Goal: Navigation & Orientation: Understand site structure

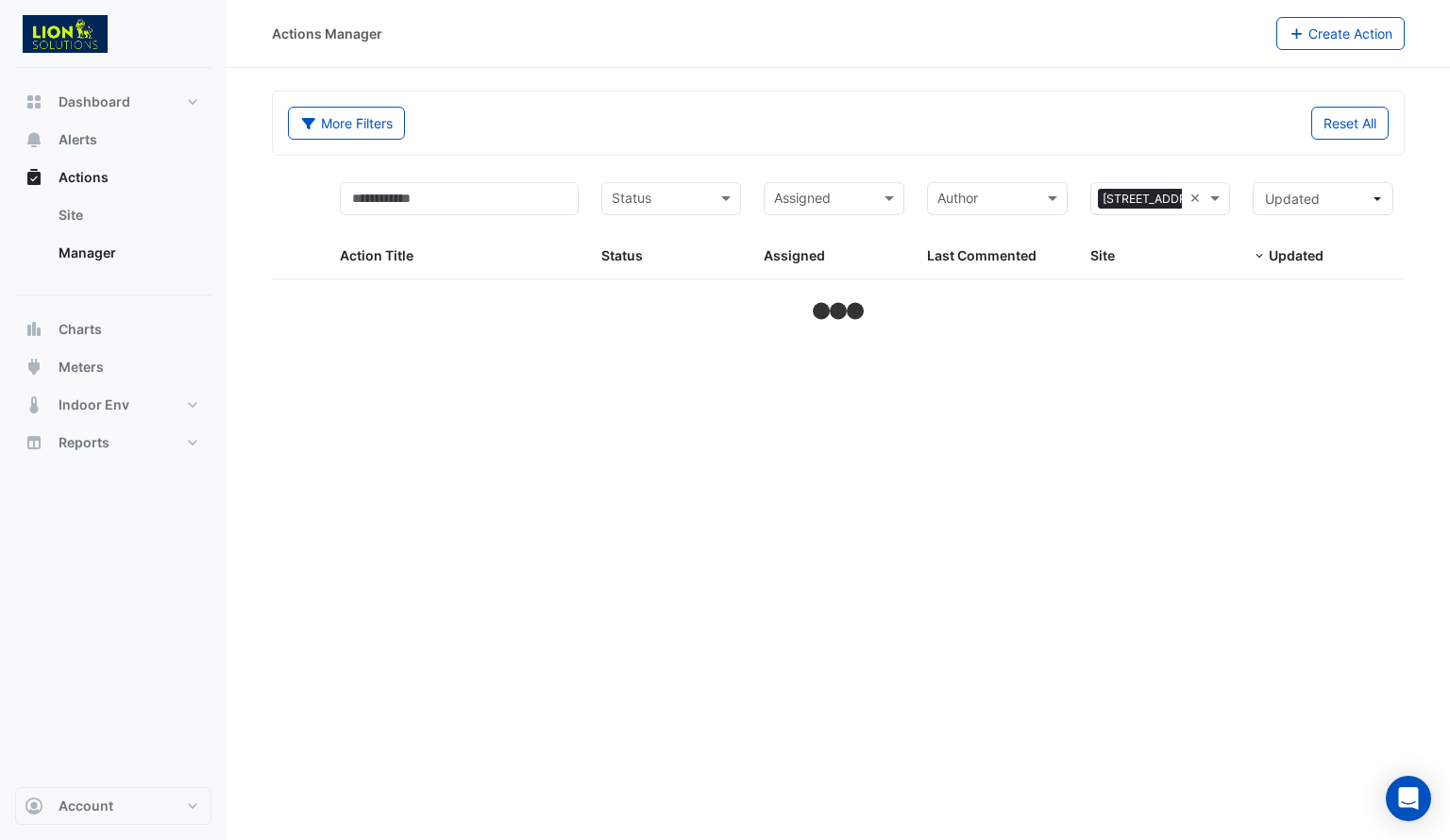
select select "***"
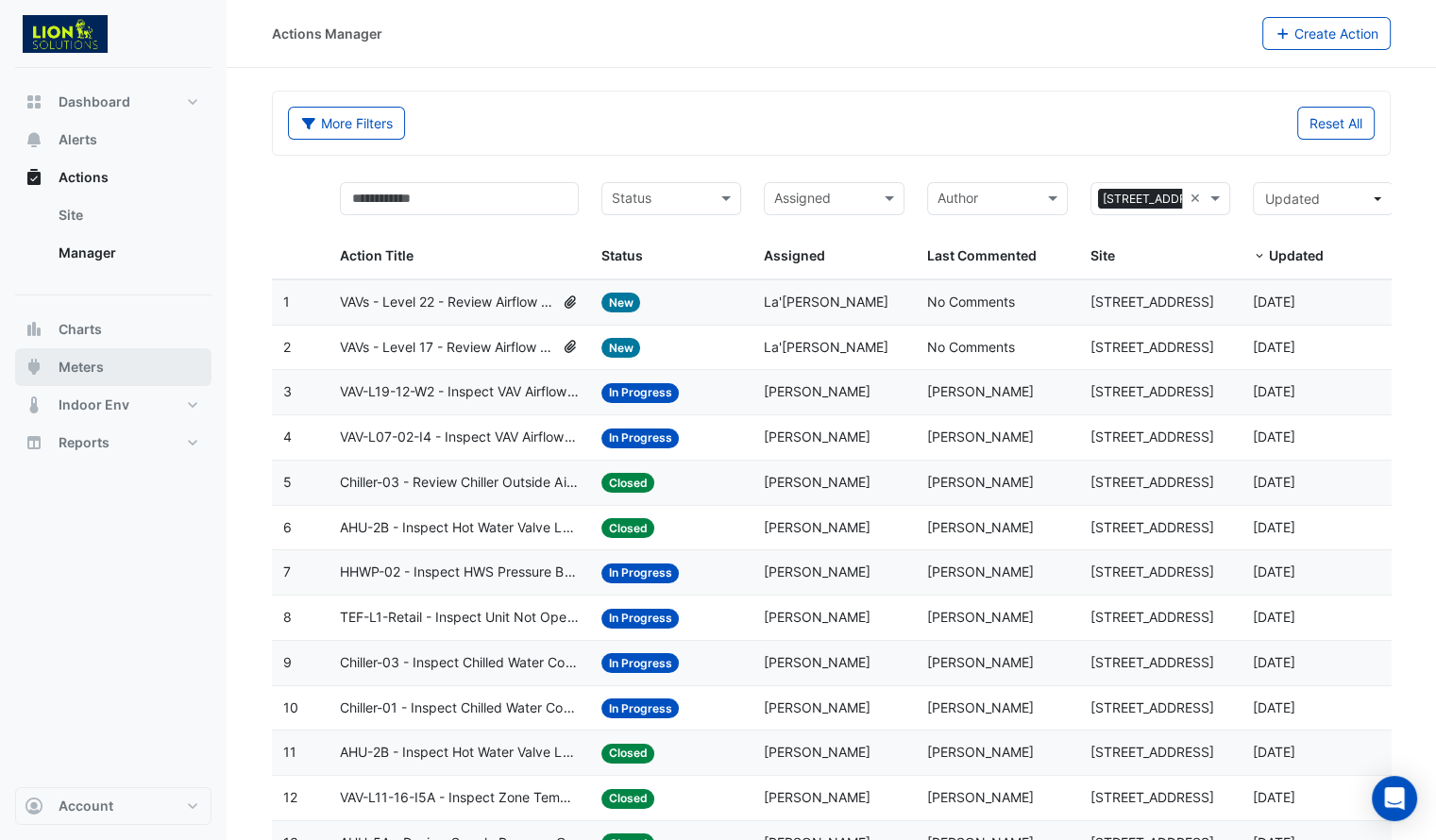
click at [112, 362] on button "Meters" at bounding box center [113, 367] width 196 height 38
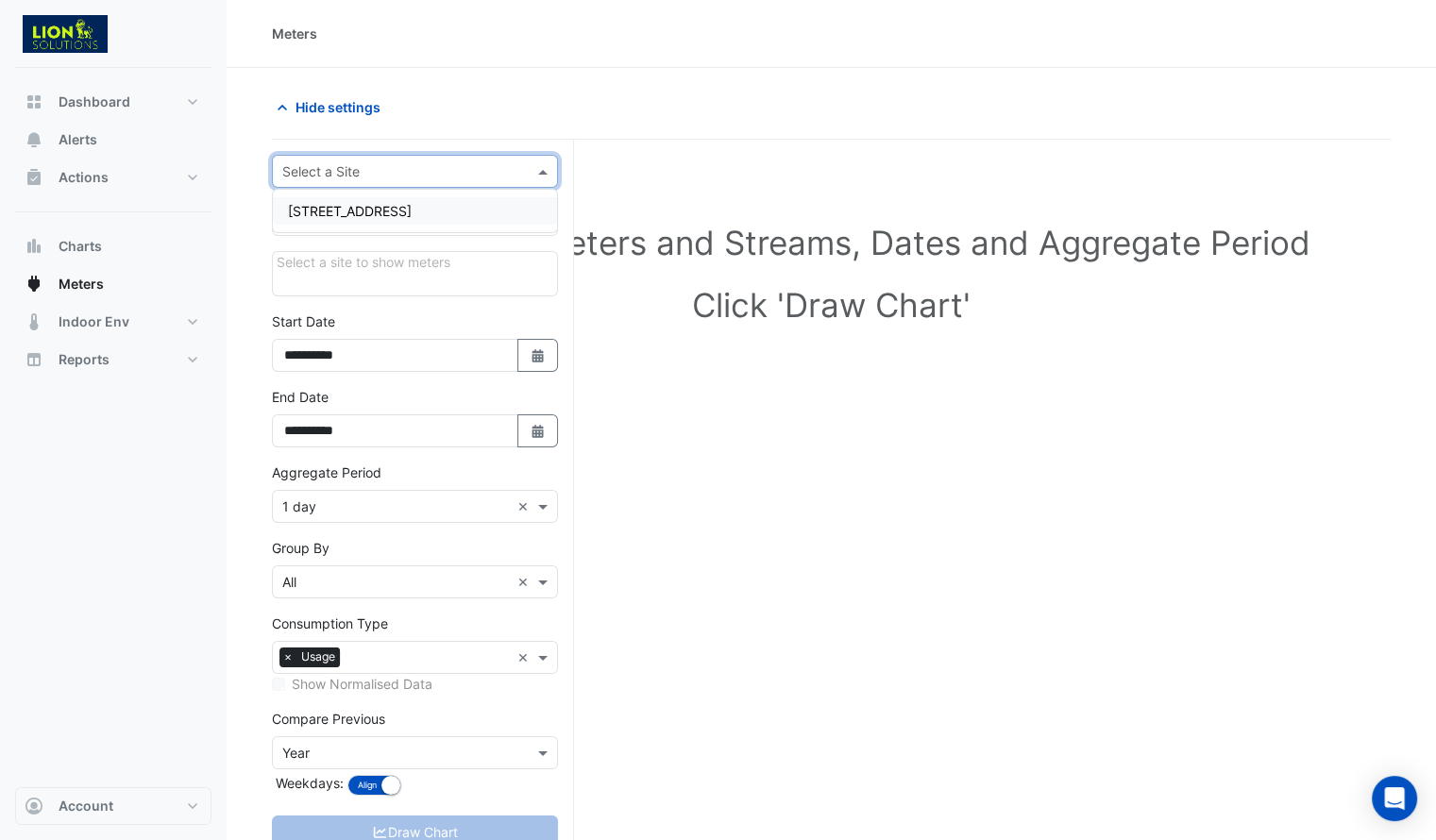
click at [466, 174] on input "text" at bounding box center [396, 172] width 228 height 20
click at [418, 207] on div "[STREET_ADDRESS]" at bounding box center [415, 211] width 284 height 28
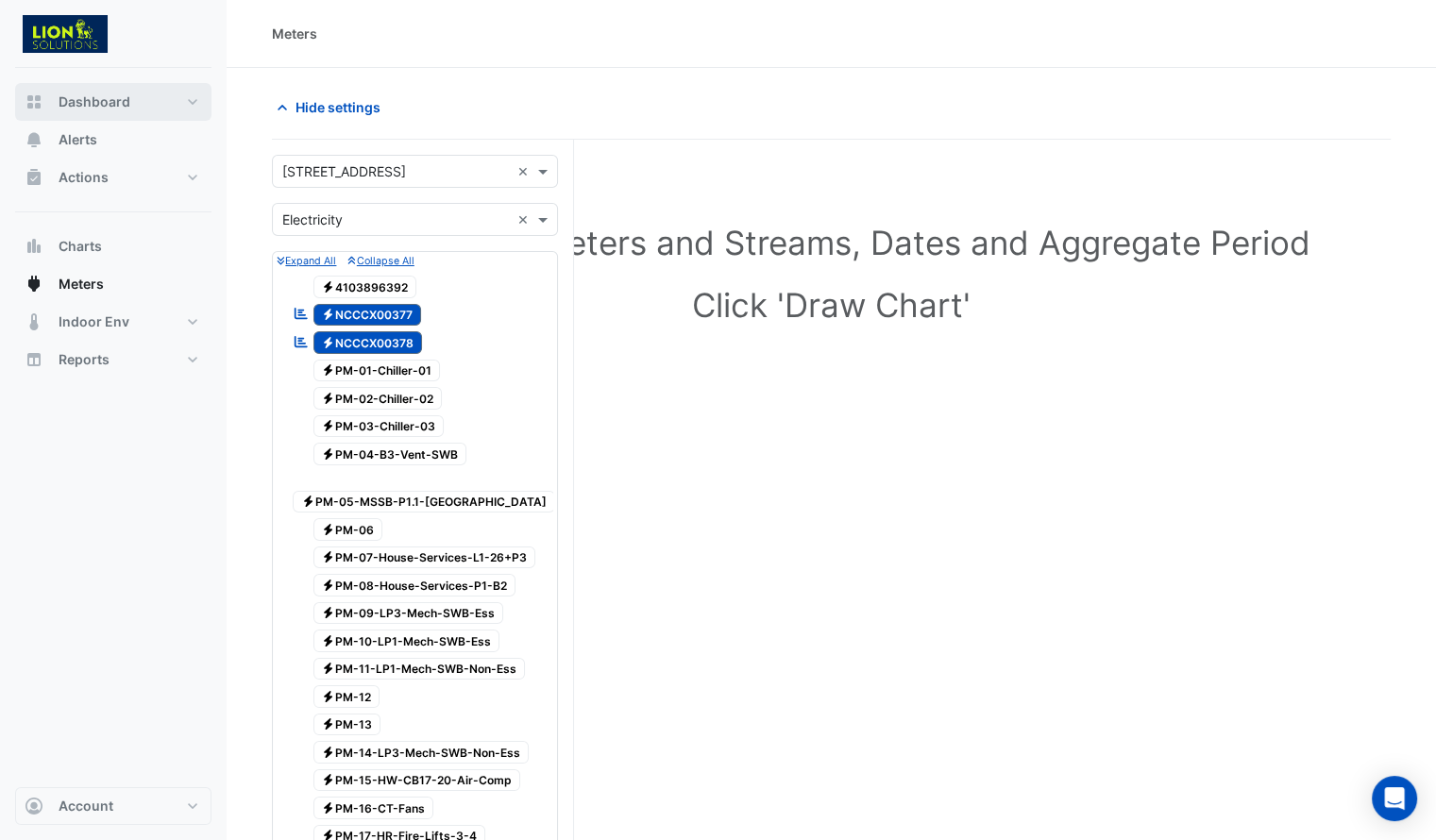
click at [100, 98] on span "Dashboard" at bounding box center [94, 101] width 72 height 19
select select "***"
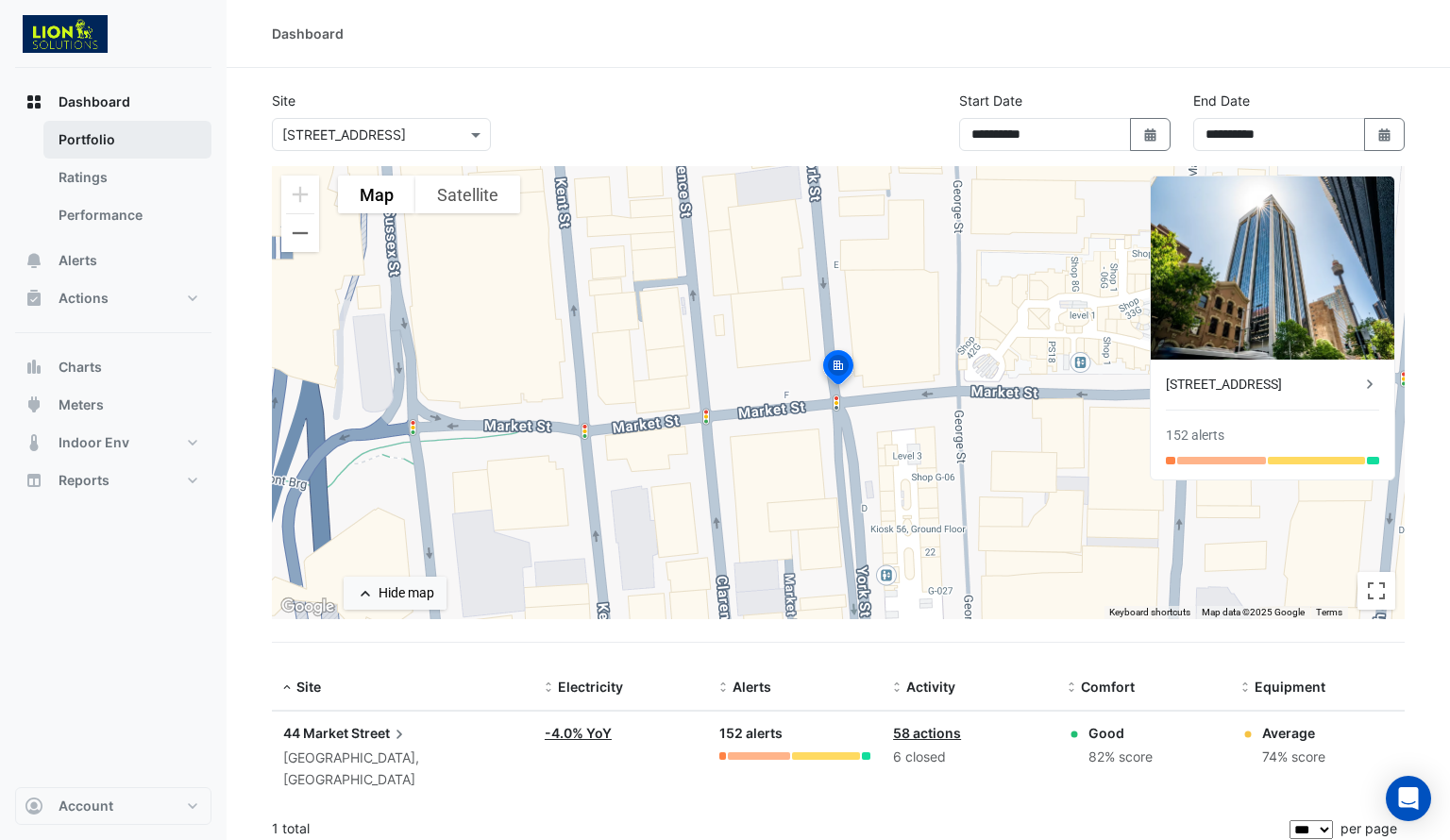
click at [83, 136] on link "Portfolio" at bounding box center [128, 140] width 168 height 38
click at [89, 175] on link "Ratings" at bounding box center [128, 177] width 168 height 38
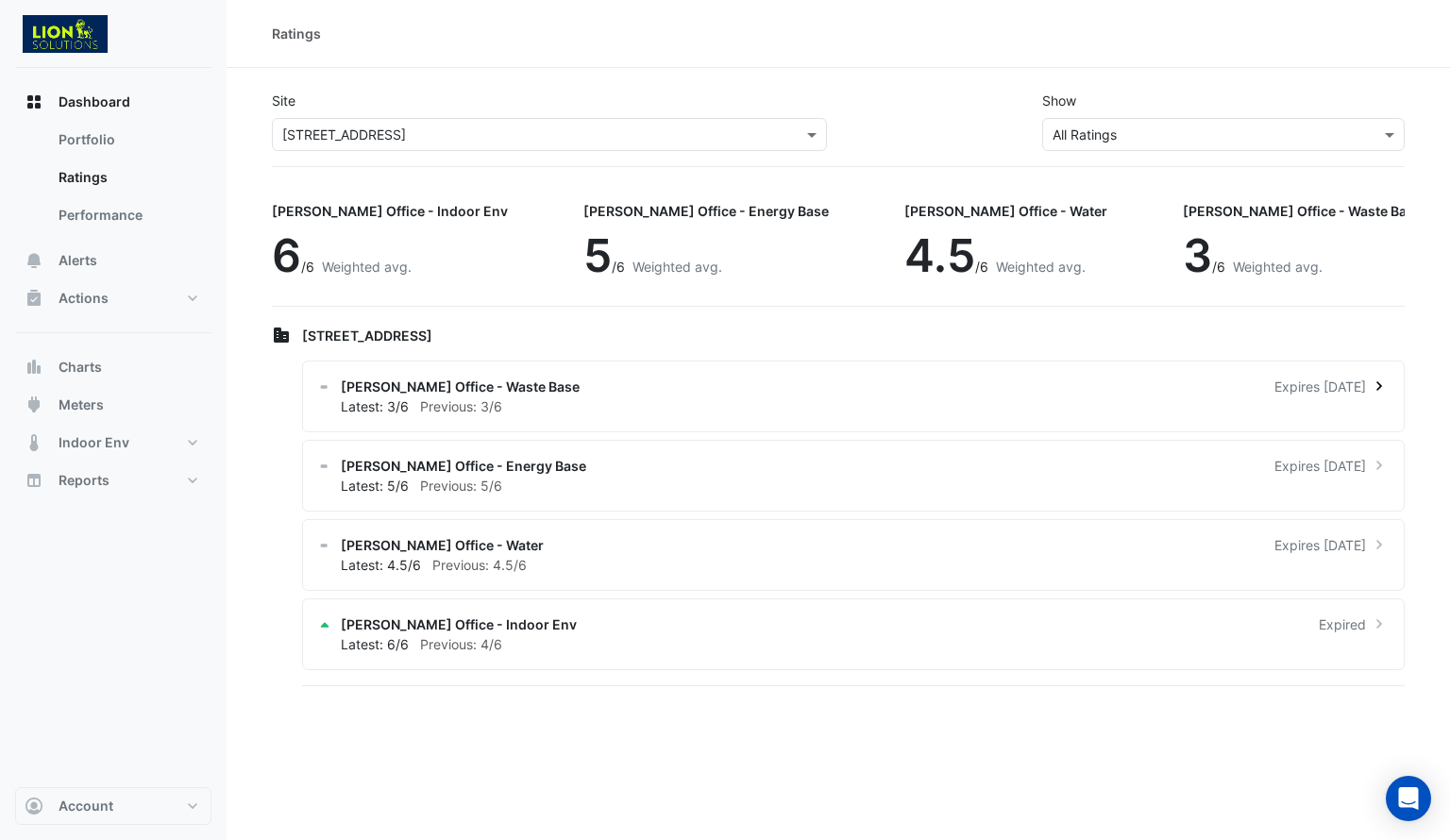
click at [1379, 386] on icon at bounding box center [1379, 386] width 19 height 19
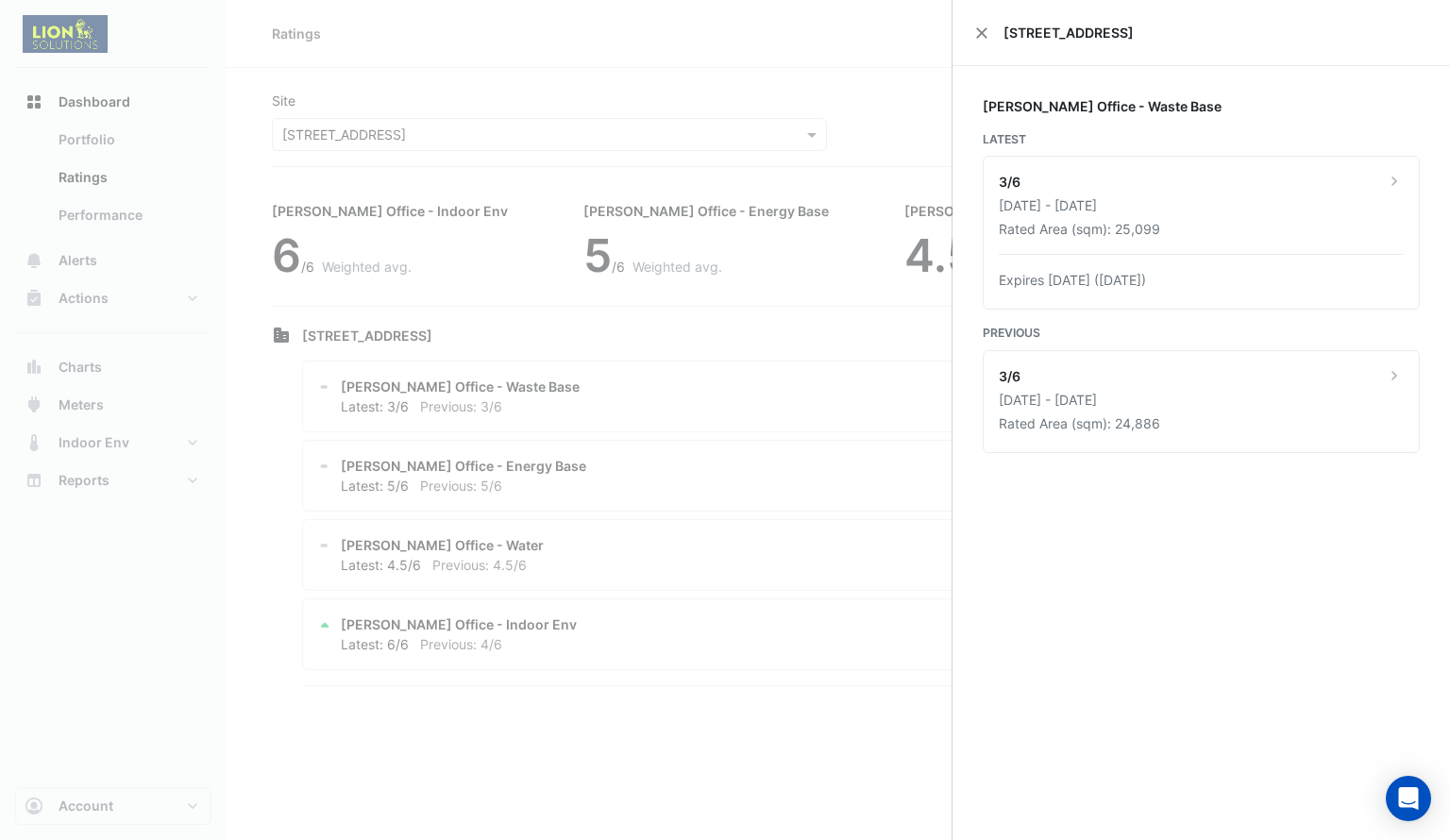
click at [820, 458] on ngb-offcanvas-backdrop at bounding box center [725, 420] width 1450 height 840
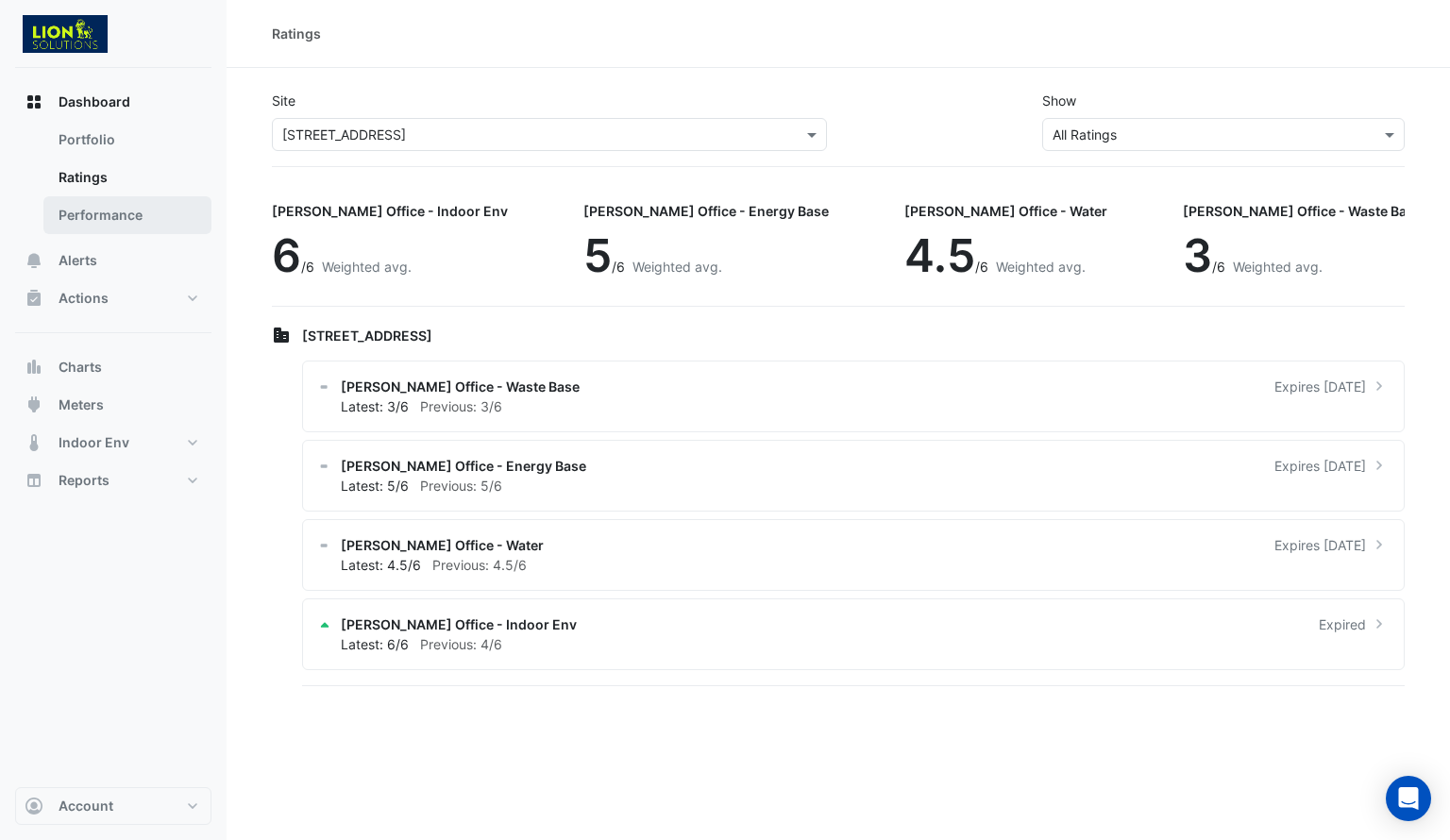
click at [72, 216] on link "Performance" at bounding box center [128, 215] width 168 height 38
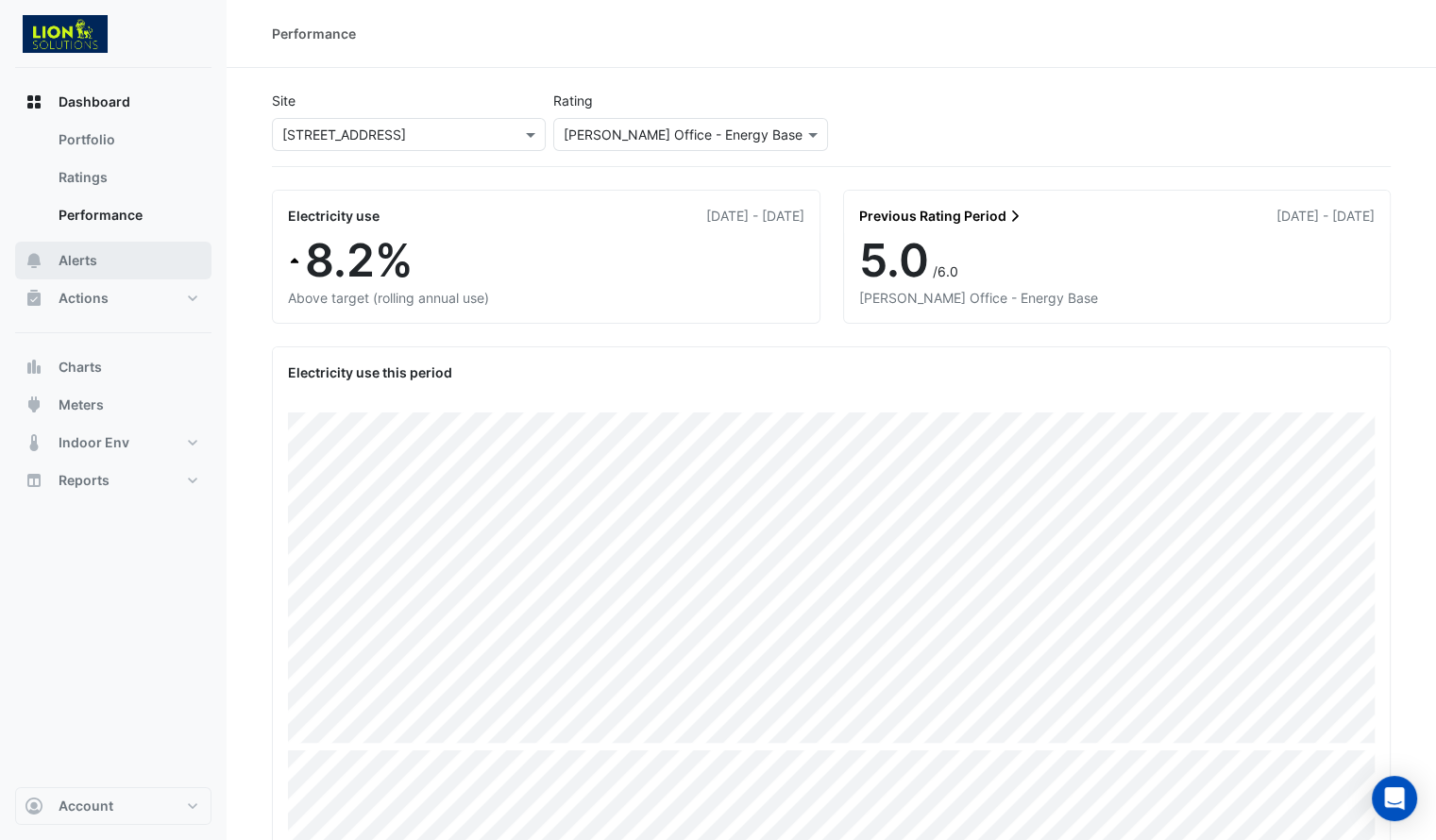
click at [84, 257] on span "Alerts" at bounding box center [77, 260] width 39 height 19
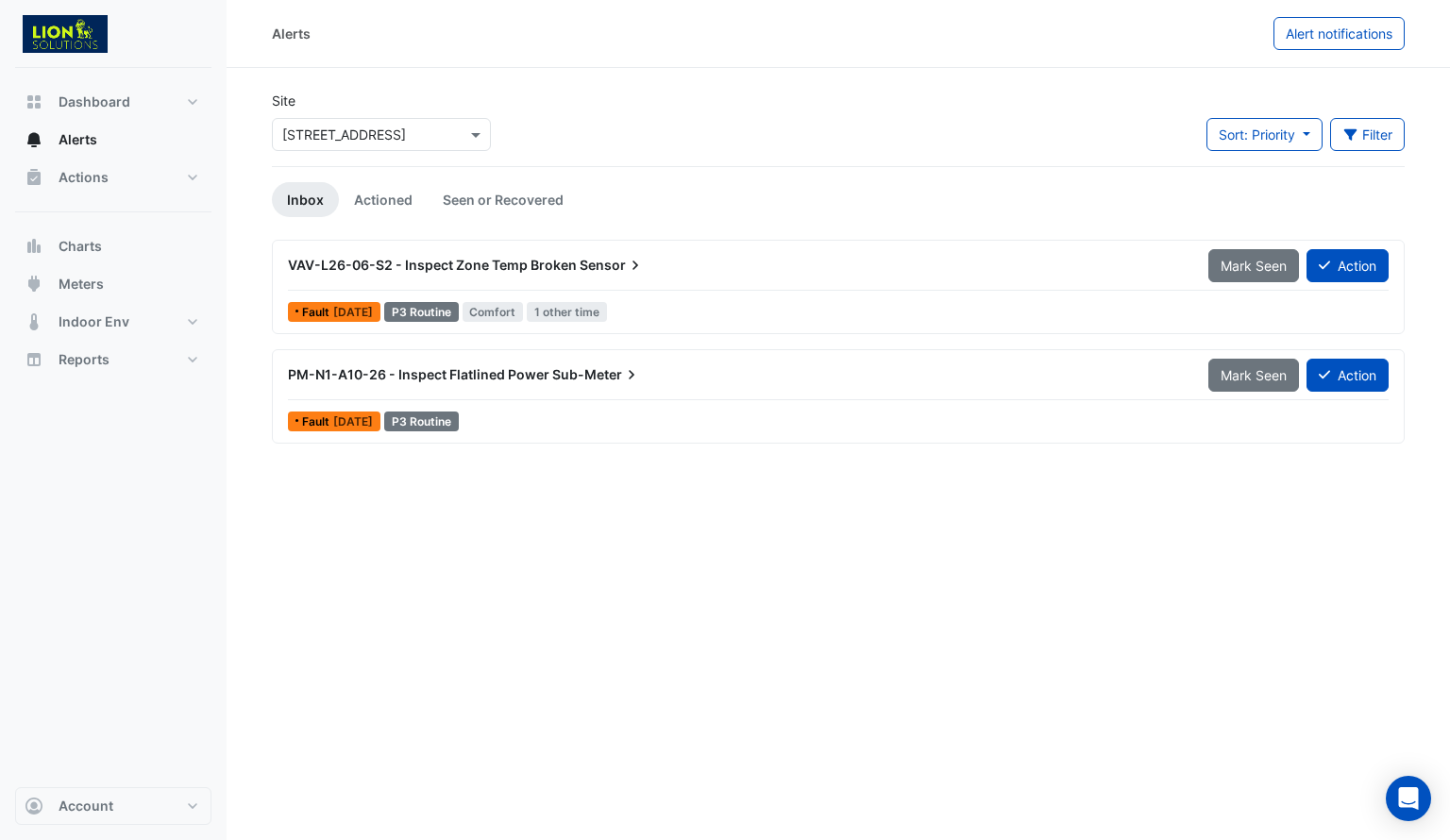
click at [426, 128] on input "text" at bounding box center [362, 136] width 160 height 20
click at [433, 133] on input "text" at bounding box center [362, 136] width 160 height 20
click at [553, 122] on div "Site Select a Site × [STREET_ADDRESS][GEOGRAPHIC_DATA][STREET_ADDRESS] Sort: Pr…" at bounding box center [838, 129] width 1156 height 75
click at [82, 178] on span "Actions" at bounding box center [83, 177] width 50 height 19
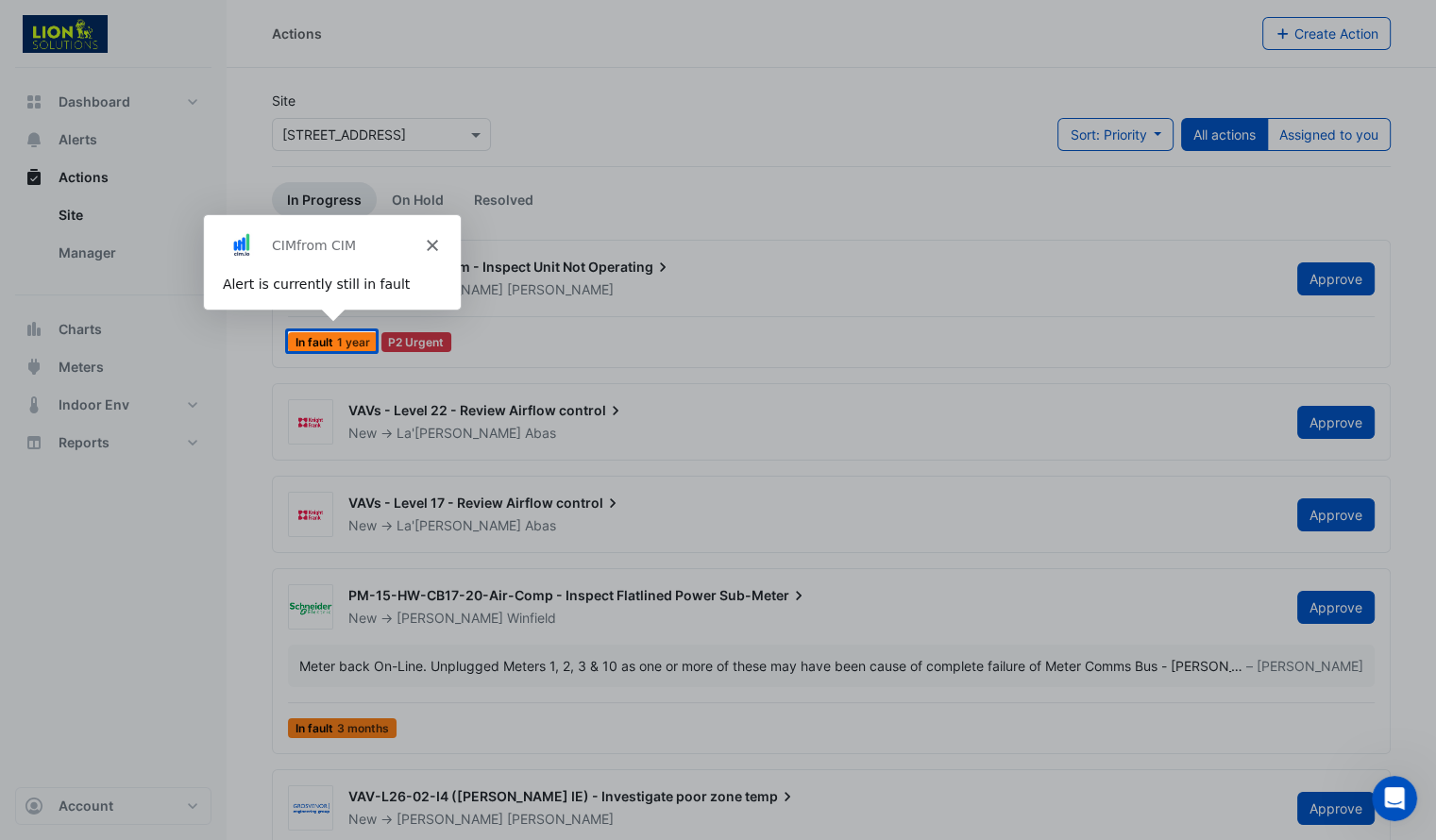
click at [431, 241] on icon "Close" at bounding box center [430, 243] width 11 height 11
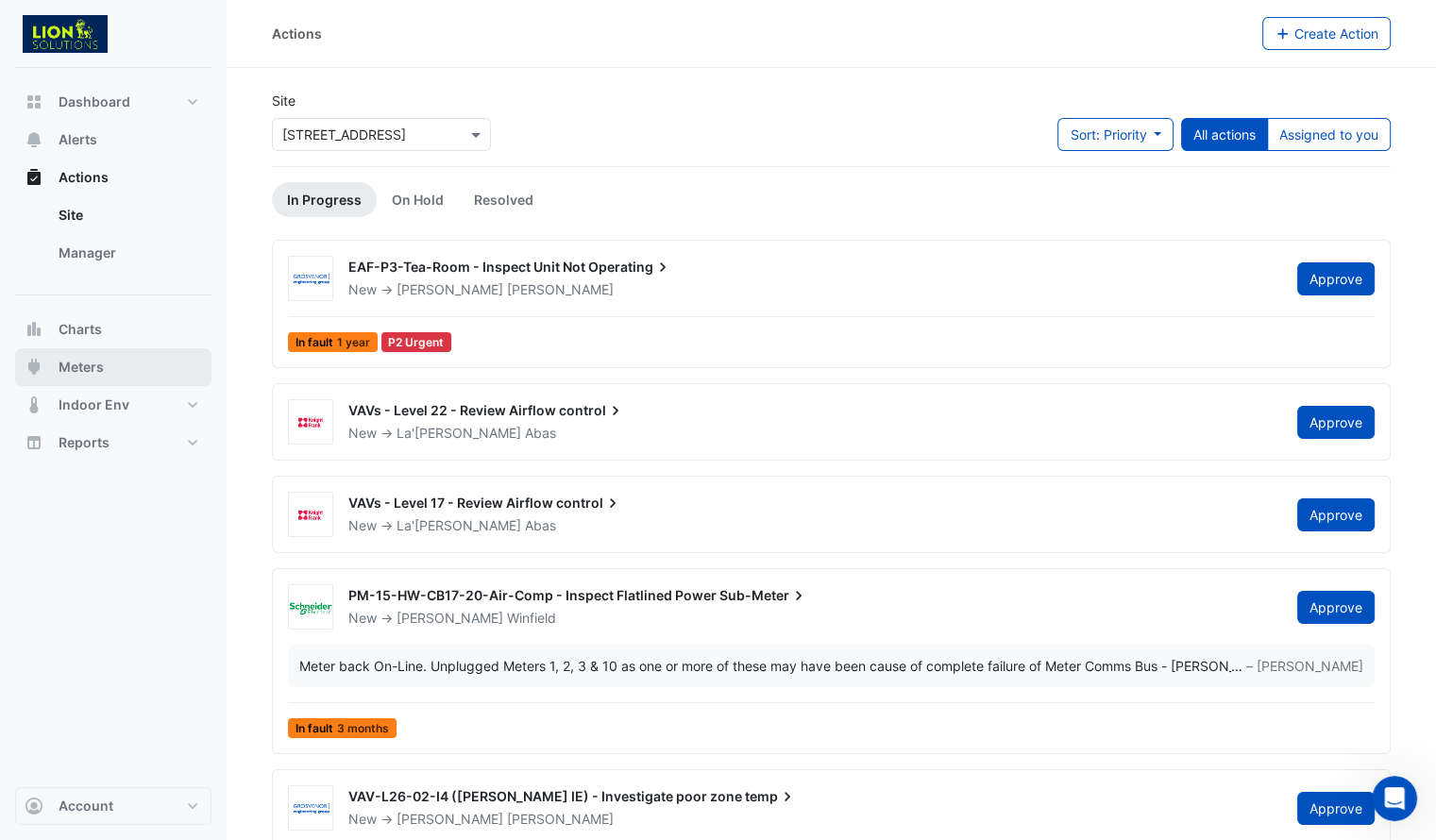
click at [86, 367] on span "Meters" at bounding box center [81, 367] width 46 height 19
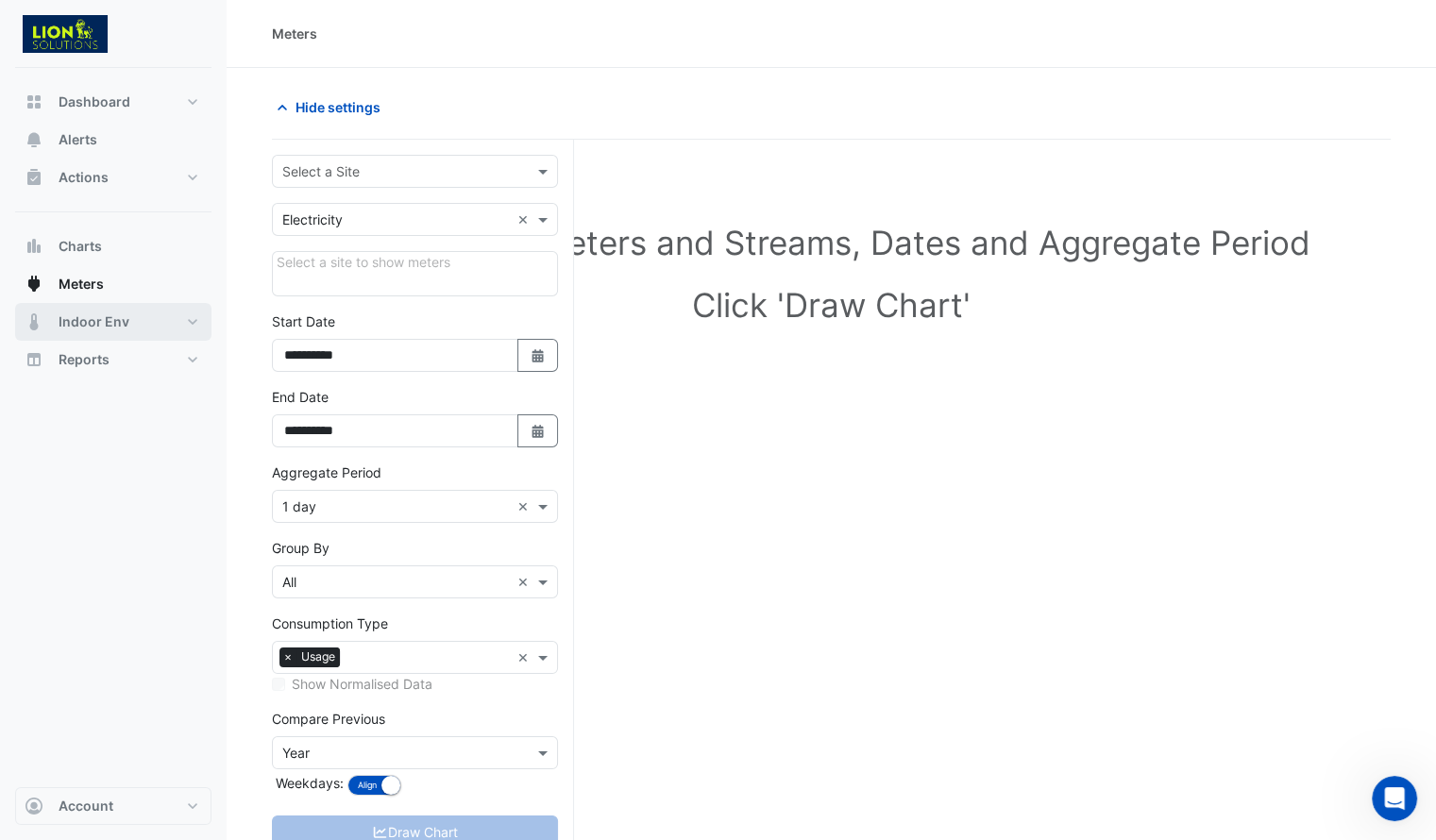
click at [115, 322] on span "Indoor Env" at bounding box center [94, 322] width 71 height 19
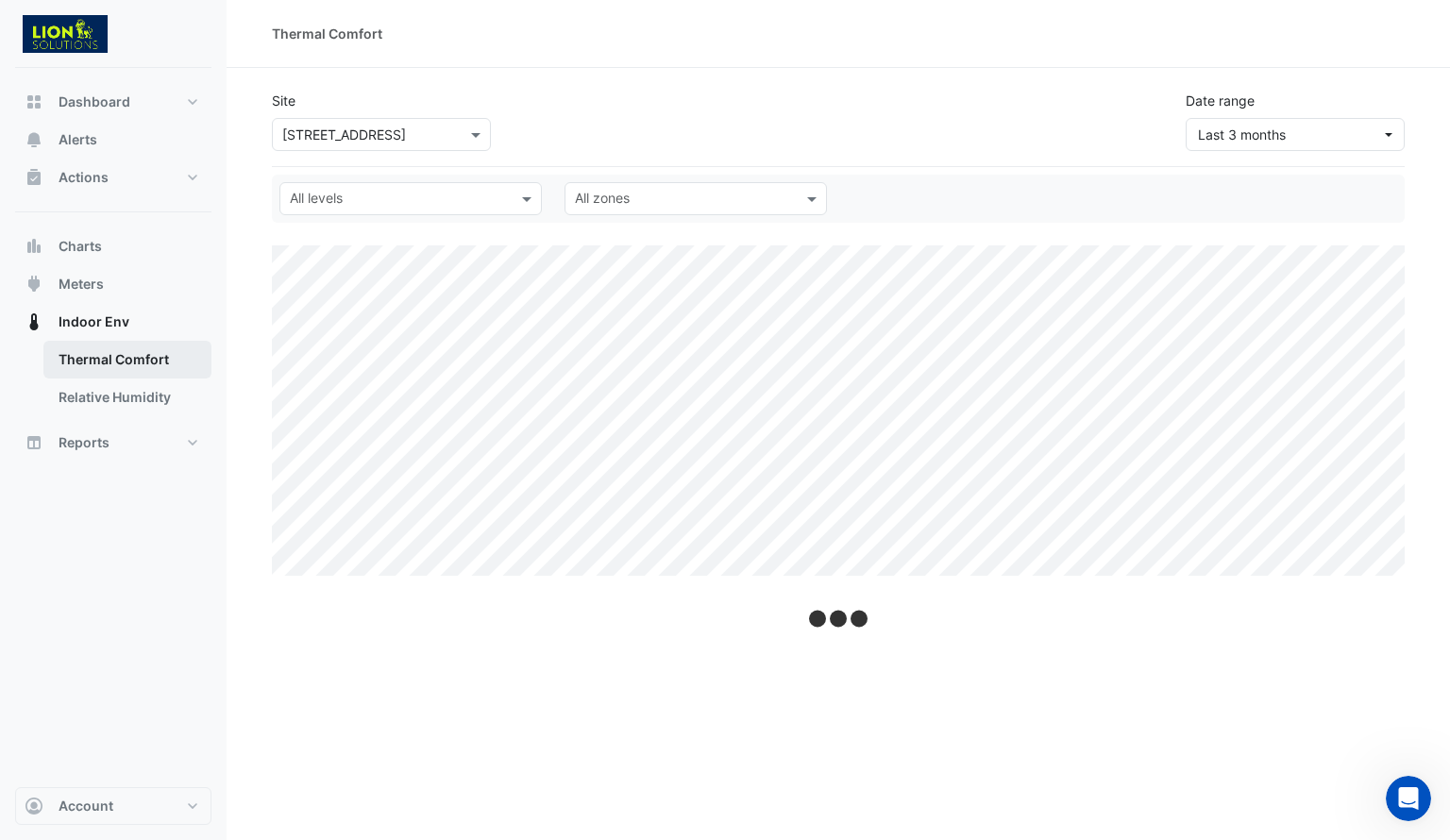
click at [130, 357] on link "Thermal Comfort" at bounding box center [128, 359] width 168 height 38
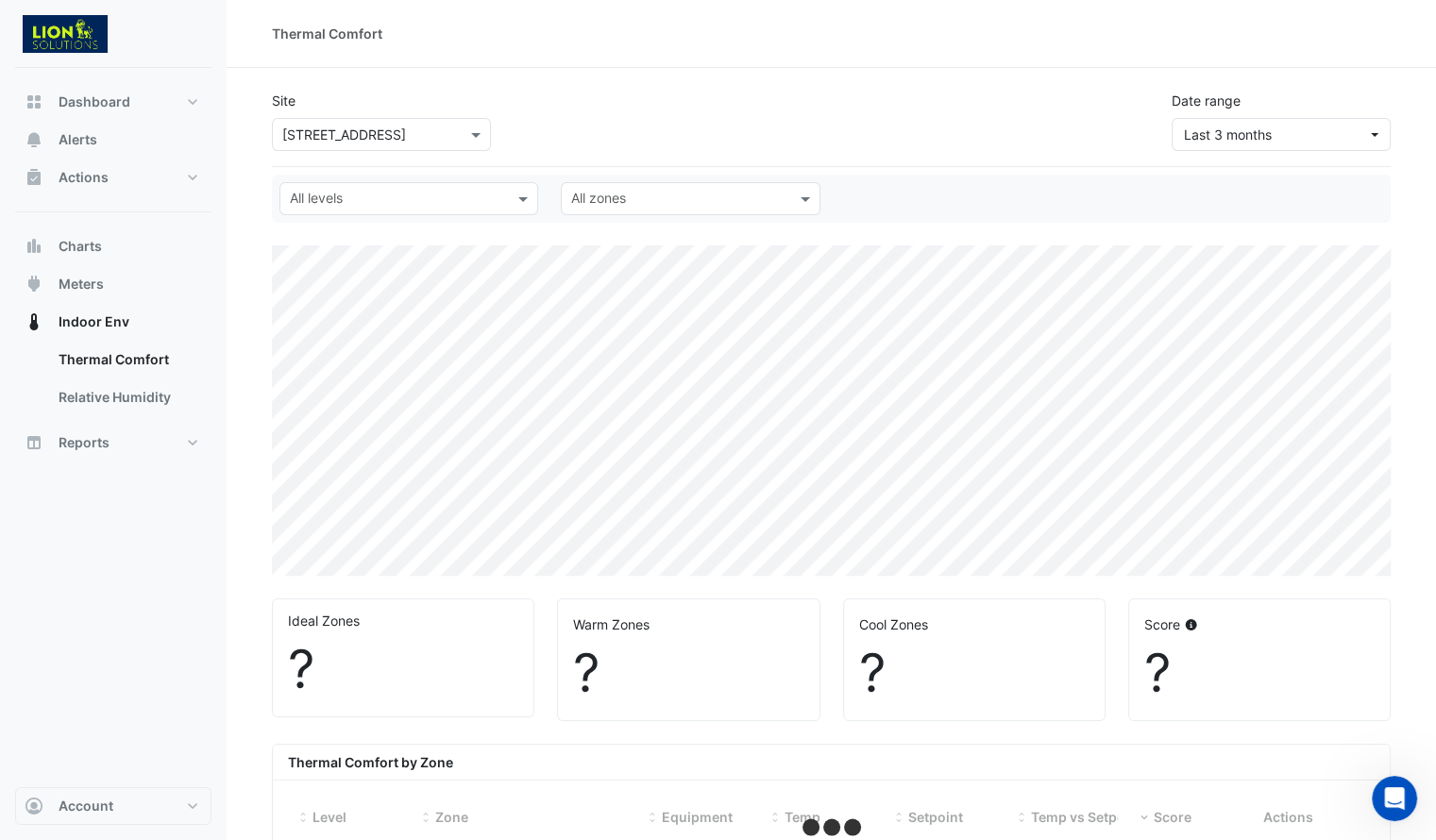
select select "***"
